Goal: Task Accomplishment & Management: Use online tool/utility

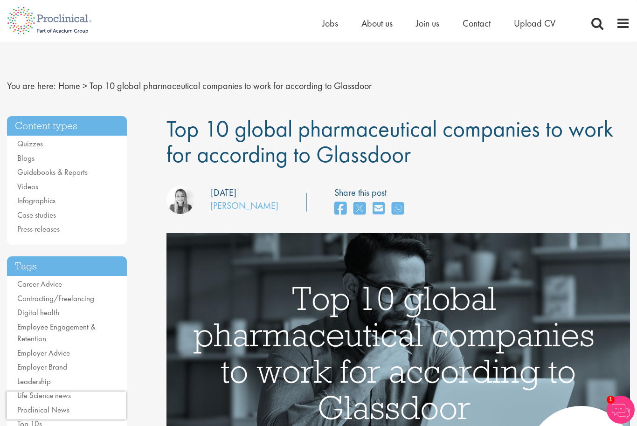
click at [622, 25] on span at bounding box center [623, 23] width 14 height 14
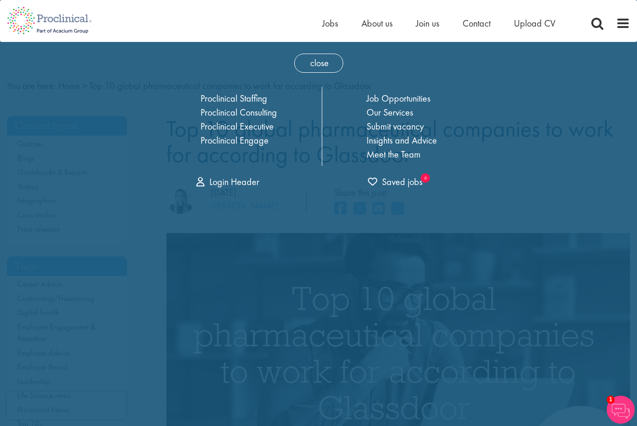
click at [414, 101] on link "Job Opportunities" at bounding box center [398, 98] width 64 height 12
